Goal: Task Accomplishment & Management: Manage account settings

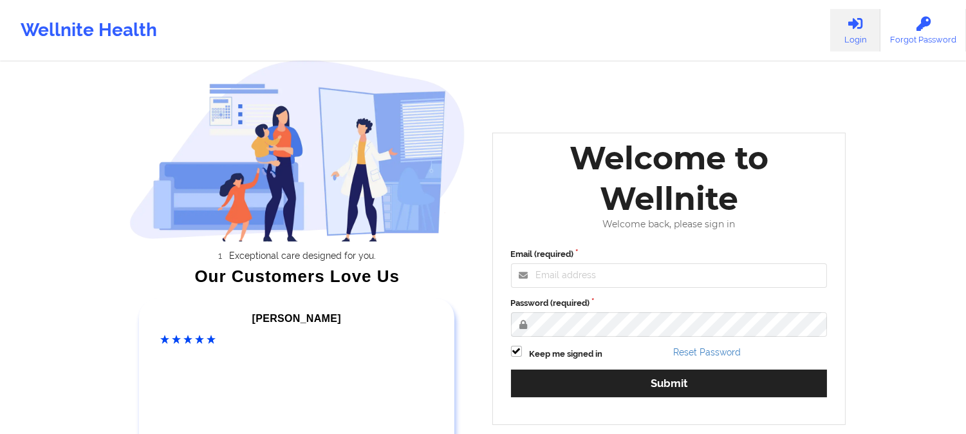
scroll to position [156, 0]
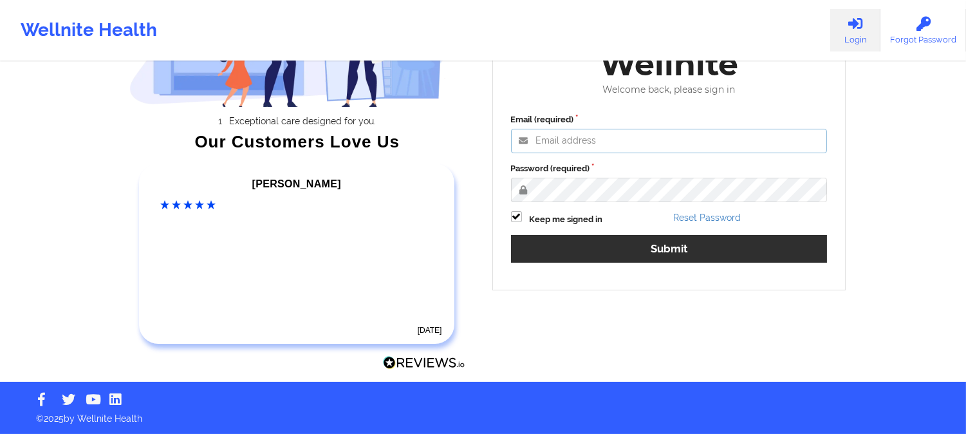
type input "[PERSON_NAME][EMAIL_ADDRESS][DOMAIN_NAME]"
click at [585, 234] on div "Email (required) [PERSON_NAME][EMAIL_ADDRESS][DOMAIN_NAME] Password (required) …" at bounding box center [669, 192] width 334 height 176
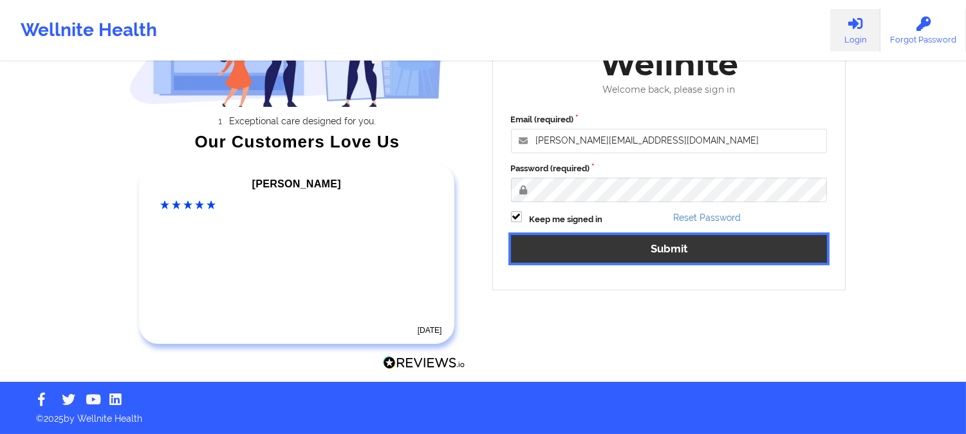
click at [585, 245] on button "Submit" at bounding box center [669, 249] width 316 height 28
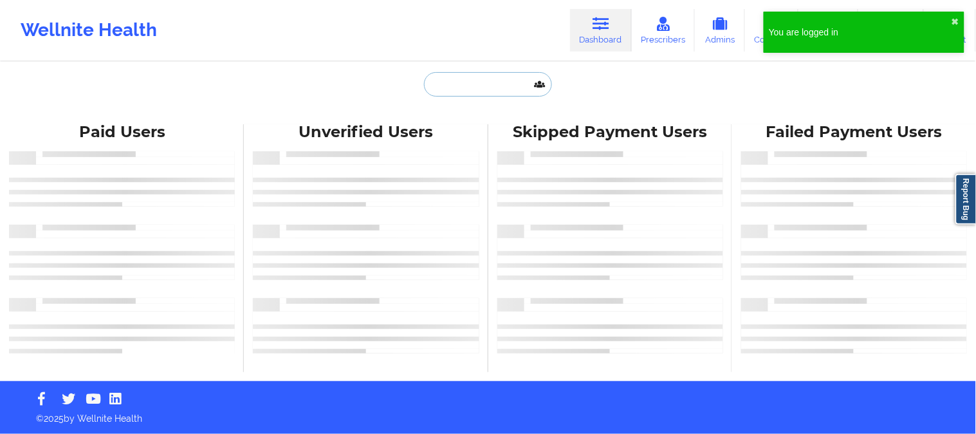
click at [468, 76] on input "text" at bounding box center [487, 84] width 127 height 24
paste input "[EMAIL_ADDRESS][DOMAIN_NAME]"
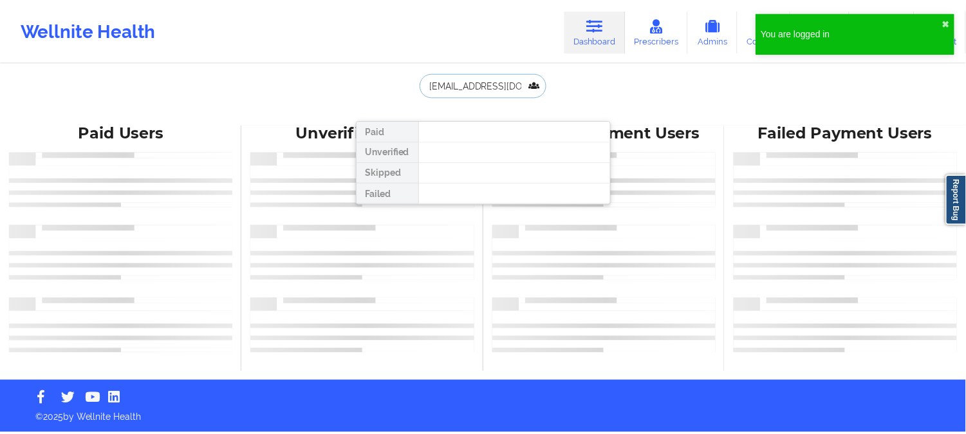
scroll to position [0, 53]
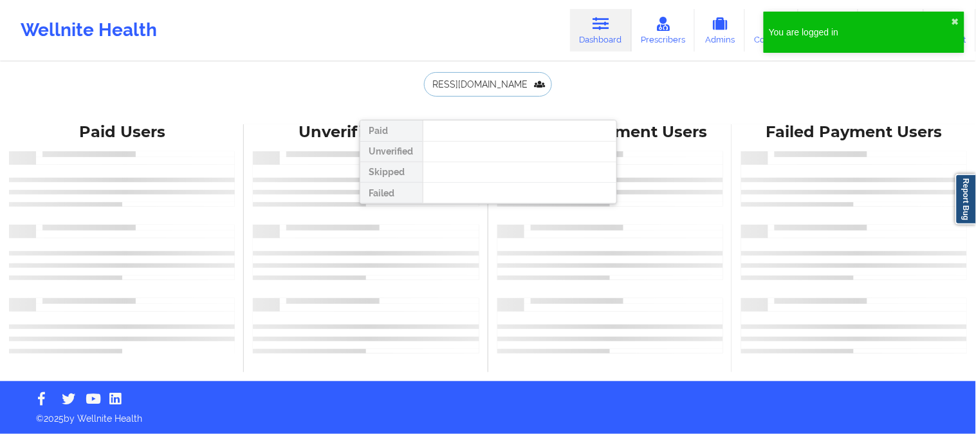
type input "[EMAIL_ADDRESS][DOMAIN_NAME]"
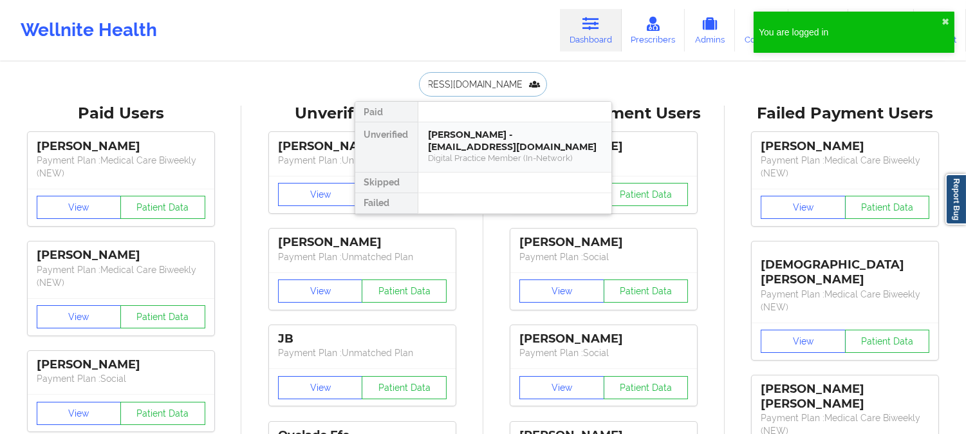
click at [486, 158] on div "Digital Practice Member (In-Network)" at bounding box center [514, 157] width 172 height 11
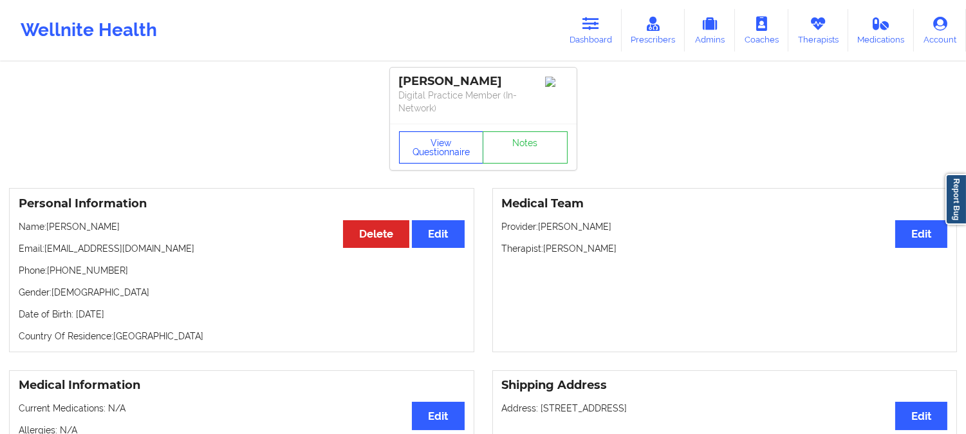
click at [434, 151] on button "View Questionnaire" at bounding box center [441, 147] width 85 height 32
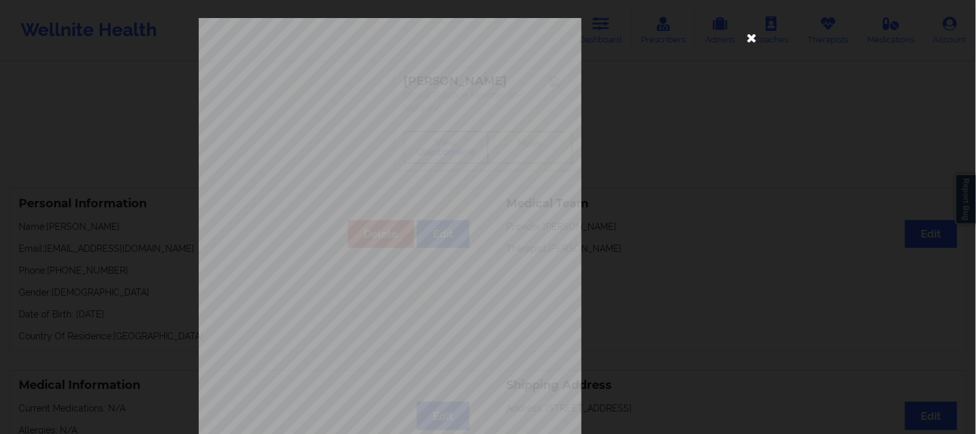
click at [585, 37] on icon at bounding box center [752, 37] width 21 height 21
